Goal: Check status

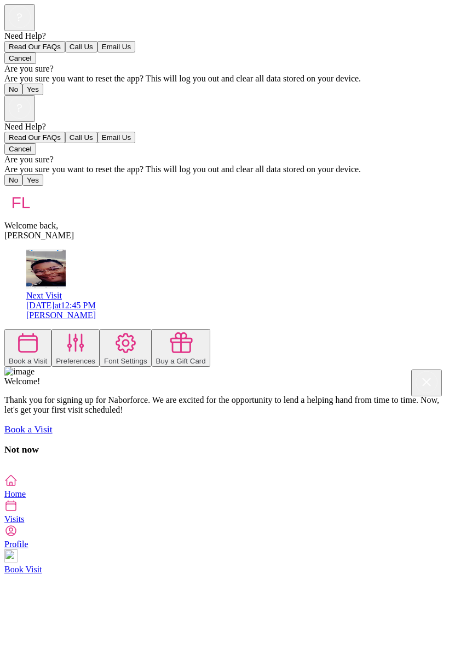
click at [173, 311] on div "[PERSON_NAME]" at bounding box center [235, 316] width 418 height 10
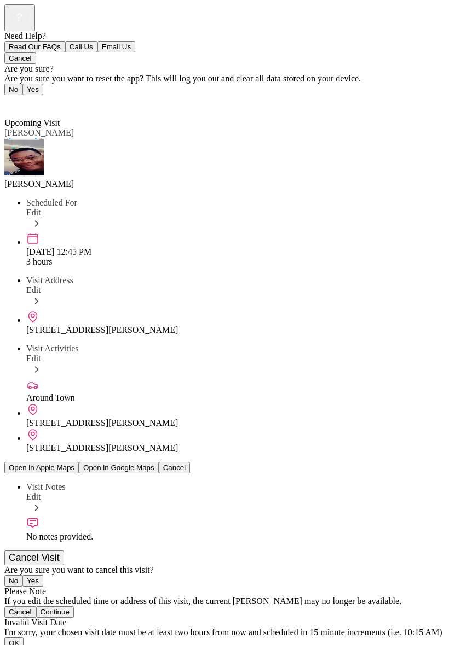
click at [11, 98] on link "Back" at bounding box center [16, 102] width 25 height 9
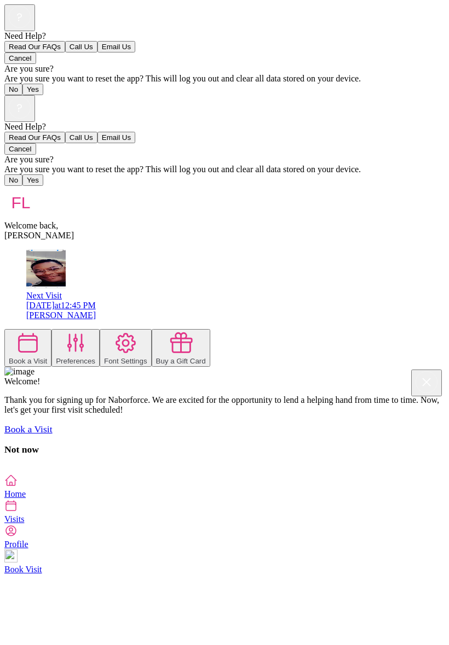
click at [444, 370] on div "Need Help? Read Our FAQs Call Us Email Us Cancel Are you sure? Are you sure you…" at bounding box center [224, 284] width 440 height 379
